Goal: Task Accomplishment & Management: Manage account settings

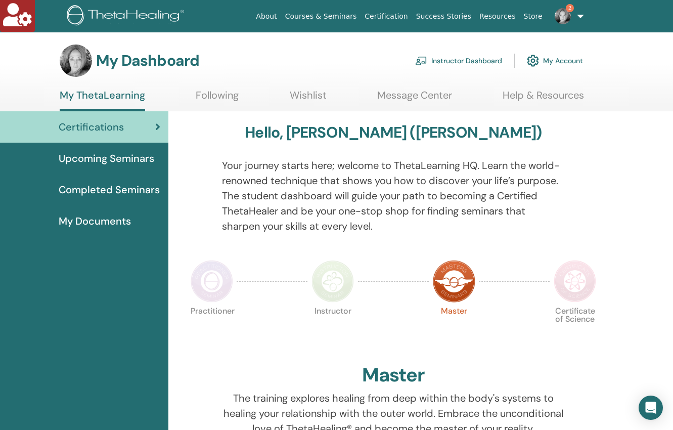
click at [468, 63] on link "Instructor Dashboard" at bounding box center [458, 61] width 87 height 22
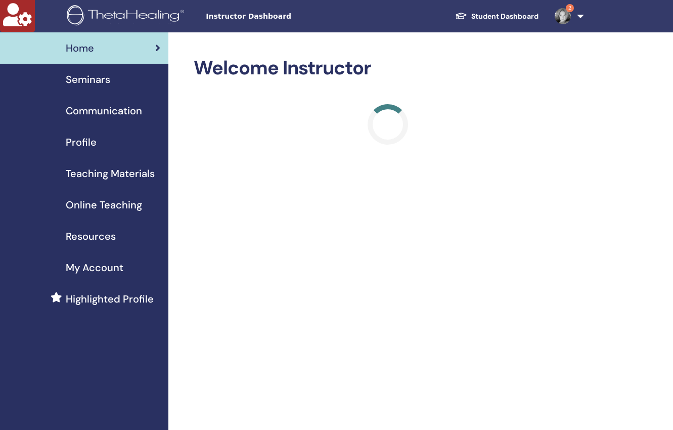
click at [98, 81] on span "Seminars" at bounding box center [88, 79] width 45 height 15
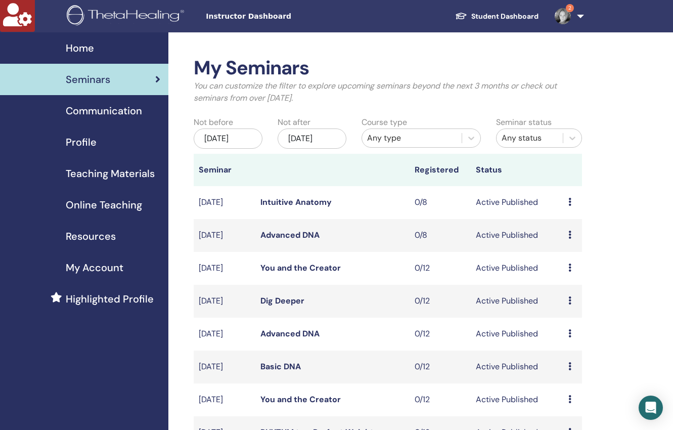
click at [413, 137] on div "Any type" at bounding box center [412, 138] width 90 height 12
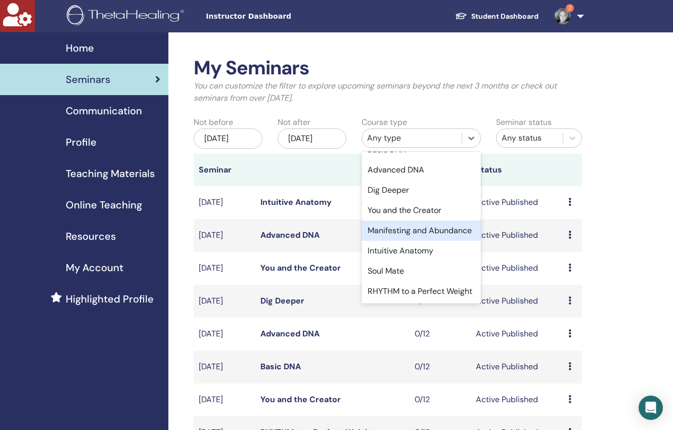
scroll to position [91, 0]
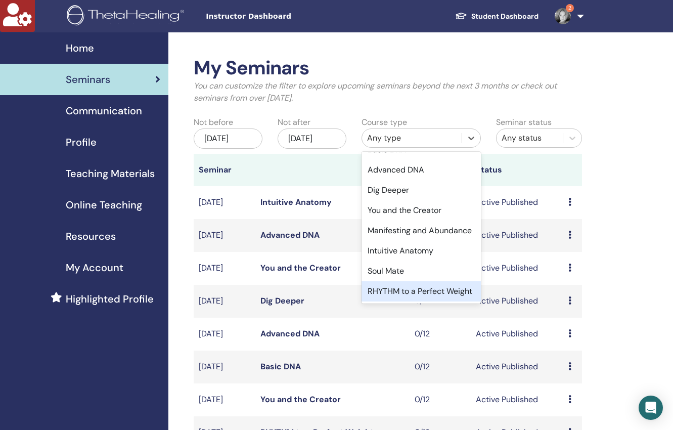
click at [418, 281] on div "RHYTHM to a Perfect Weight" at bounding box center [421, 291] width 119 height 20
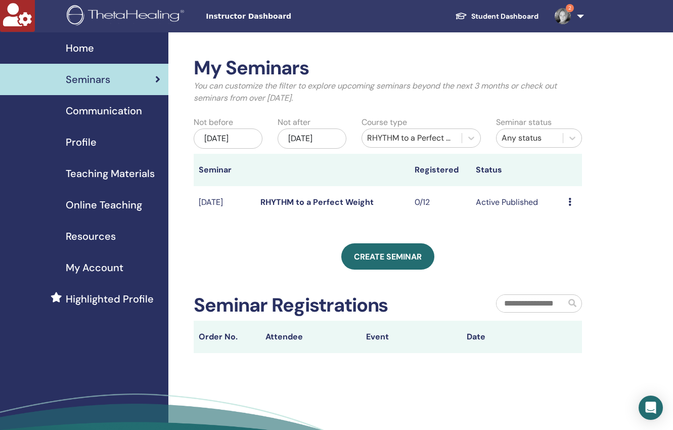
click at [271, 199] on link "RHYTHM to a Perfect Weight" at bounding box center [317, 202] width 113 height 11
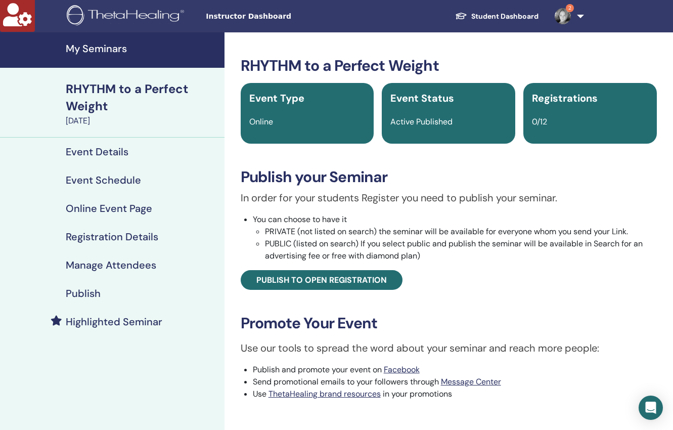
click at [100, 293] on h4 "Publish" at bounding box center [83, 293] width 35 height 12
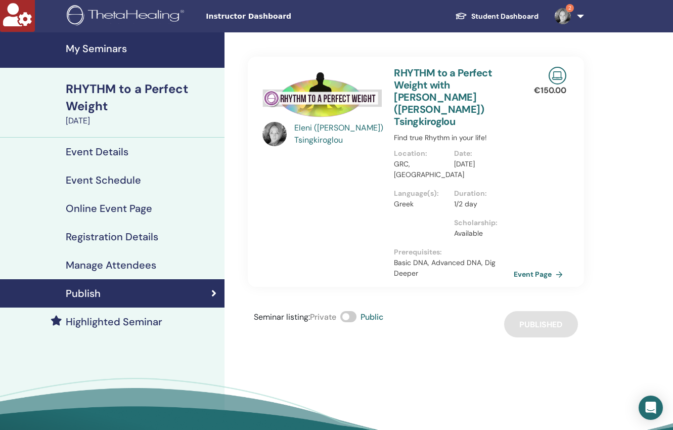
click at [246, 17] on span "Instructor Dashboard" at bounding box center [282, 16] width 152 height 11
click at [108, 51] on h4 "My Seminars" at bounding box center [142, 49] width 153 height 12
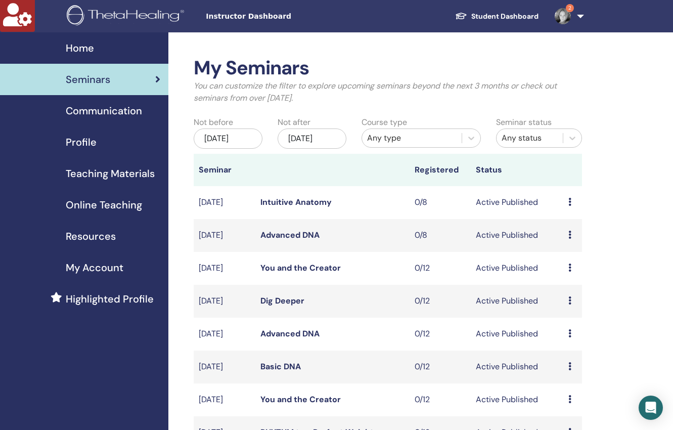
click at [82, 145] on span "Profile" at bounding box center [81, 142] width 31 height 15
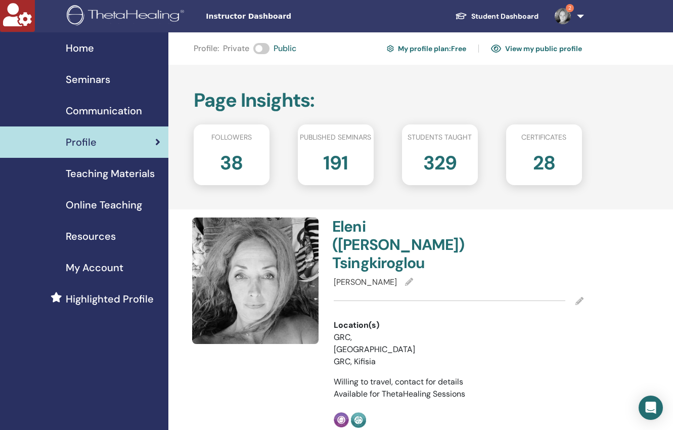
click at [92, 81] on span "Seminars" at bounding box center [88, 79] width 45 height 15
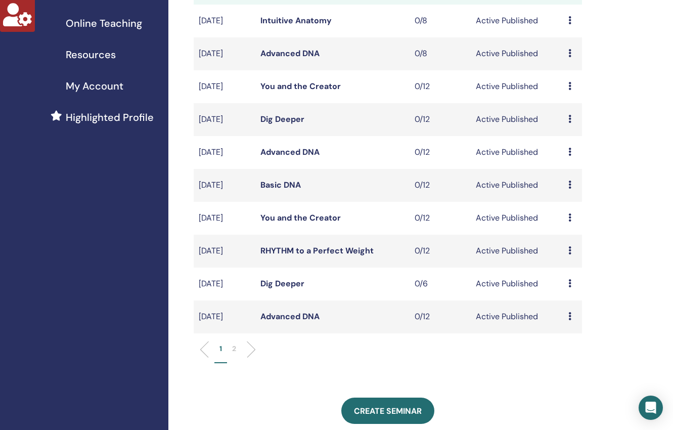
scroll to position [195, 0]
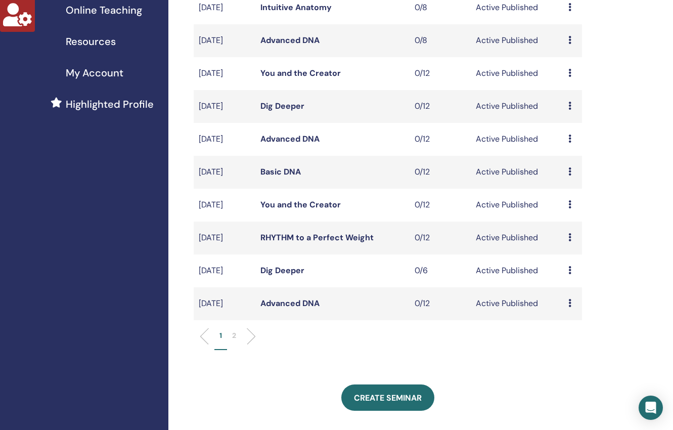
click at [292, 234] on link "RHYTHM to a Perfect Weight" at bounding box center [317, 237] width 113 height 11
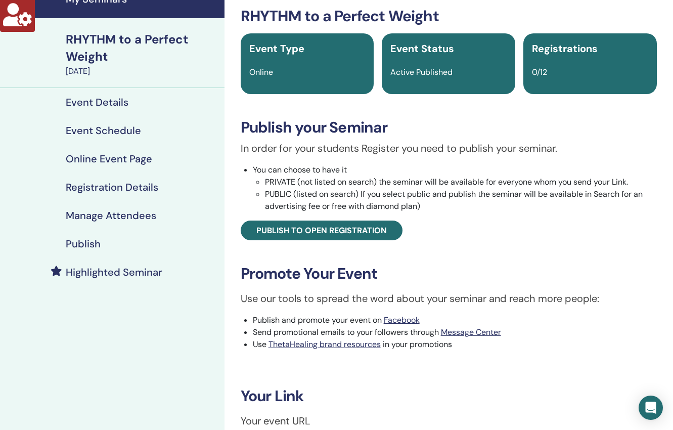
scroll to position [3, 0]
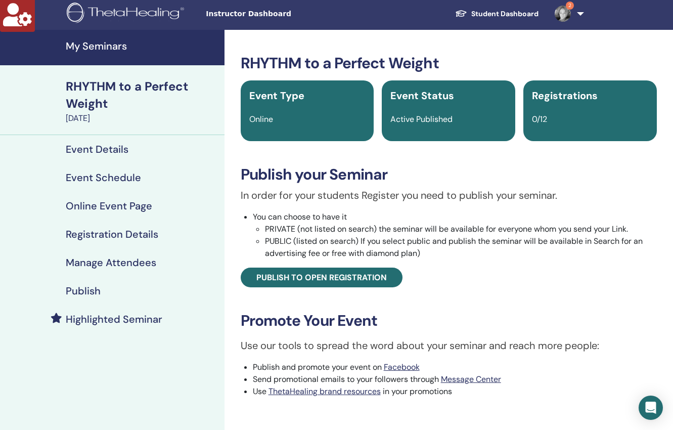
click at [90, 291] on h4 "Publish" at bounding box center [83, 291] width 35 height 12
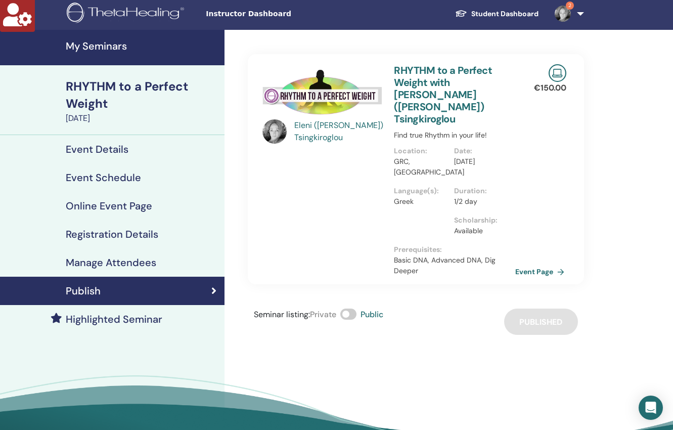
click at [540, 264] on link "Event Page" at bounding box center [542, 271] width 53 height 15
